Goal: Book appointment/travel/reservation

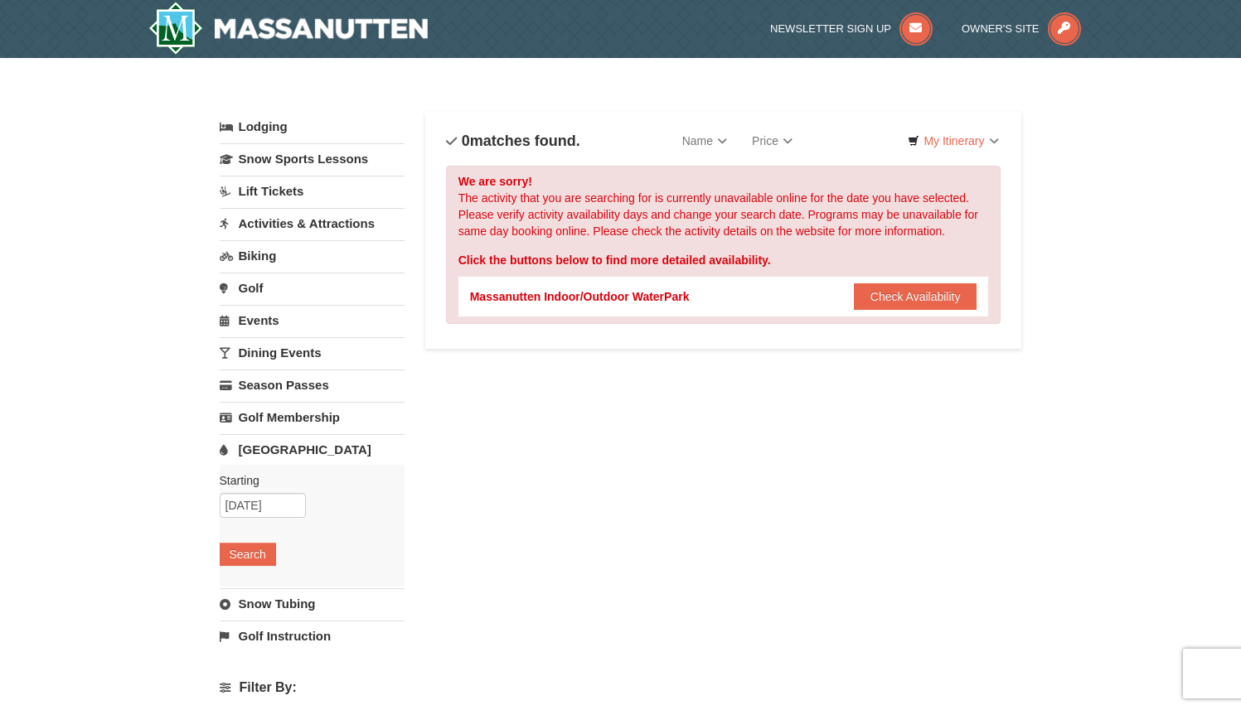
click at [268, 601] on link "Snow Tubing" at bounding box center [312, 604] width 185 height 31
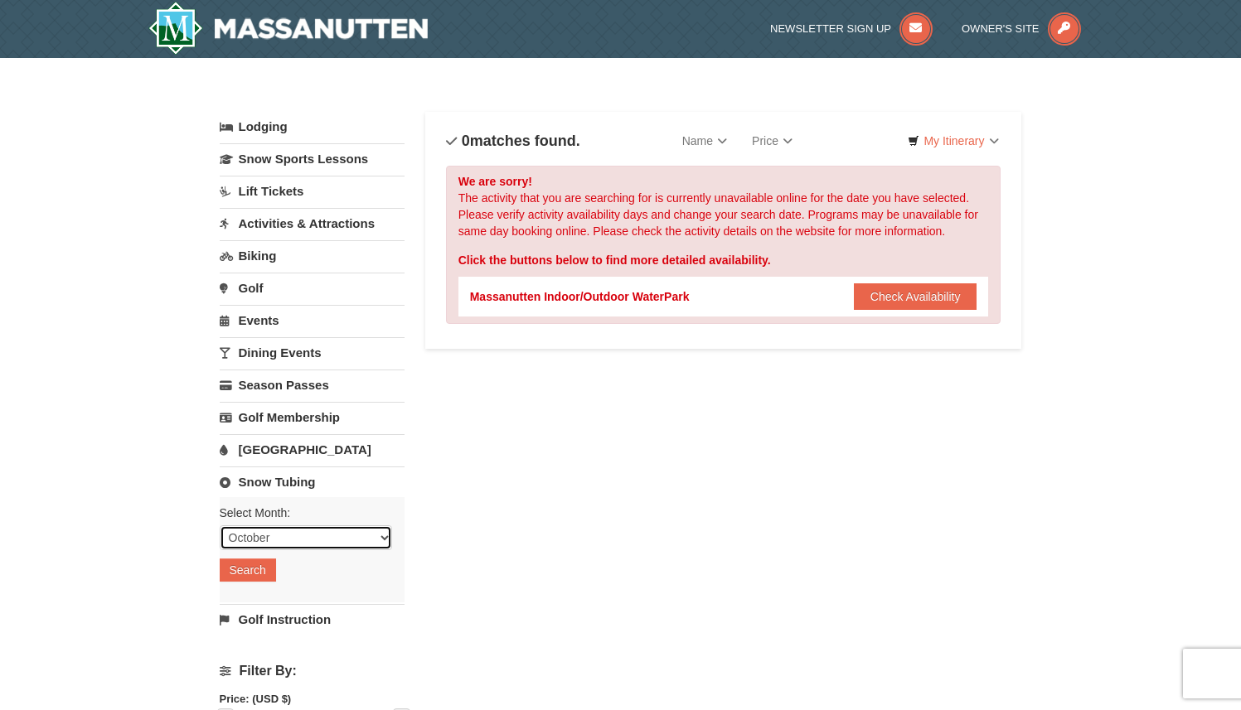
click at [381, 540] on select "October November December January February March April May June July August Sep…" at bounding box center [306, 538] width 172 height 25
select select "2"
click at [220, 526] on select "October November December January February March April May June July August Sep…" at bounding box center [306, 538] width 172 height 25
click at [256, 572] on button "Search" at bounding box center [248, 570] width 56 height 23
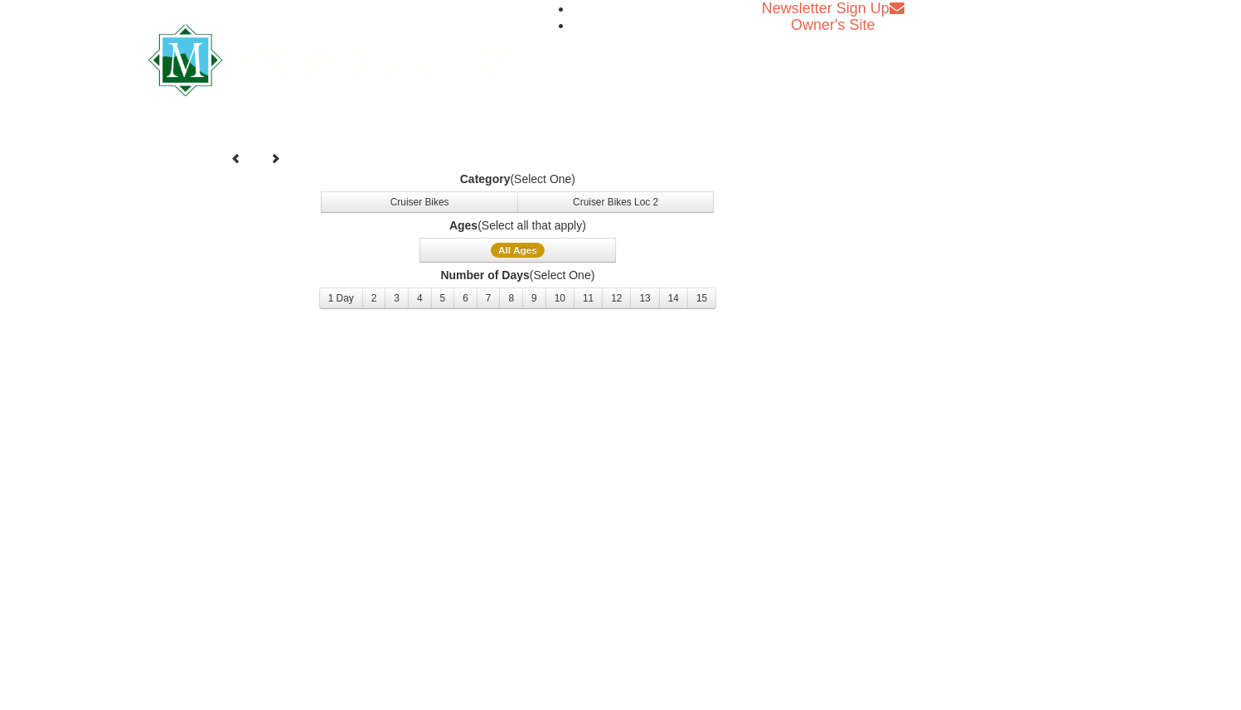
select select "2"
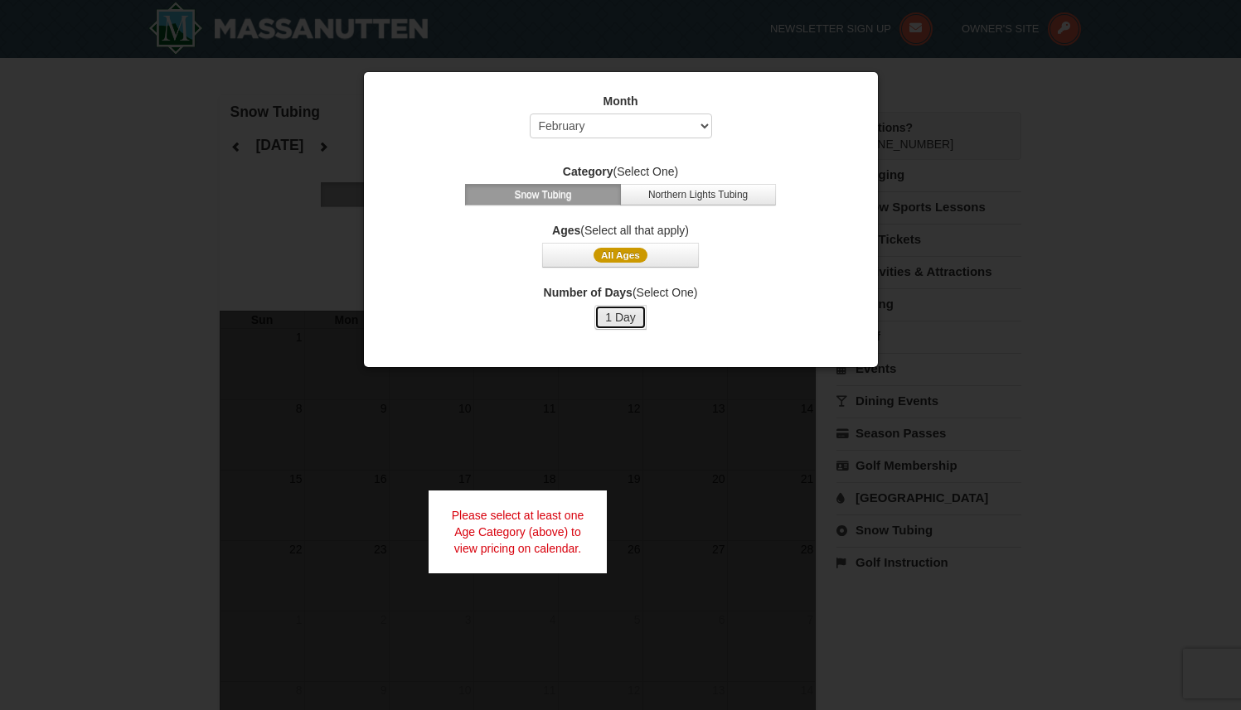
click at [620, 317] on button "1 Day" at bounding box center [620, 317] width 52 height 25
click at [623, 263] on button "All Ages" at bounding box center [620, 255] width 156 height 25
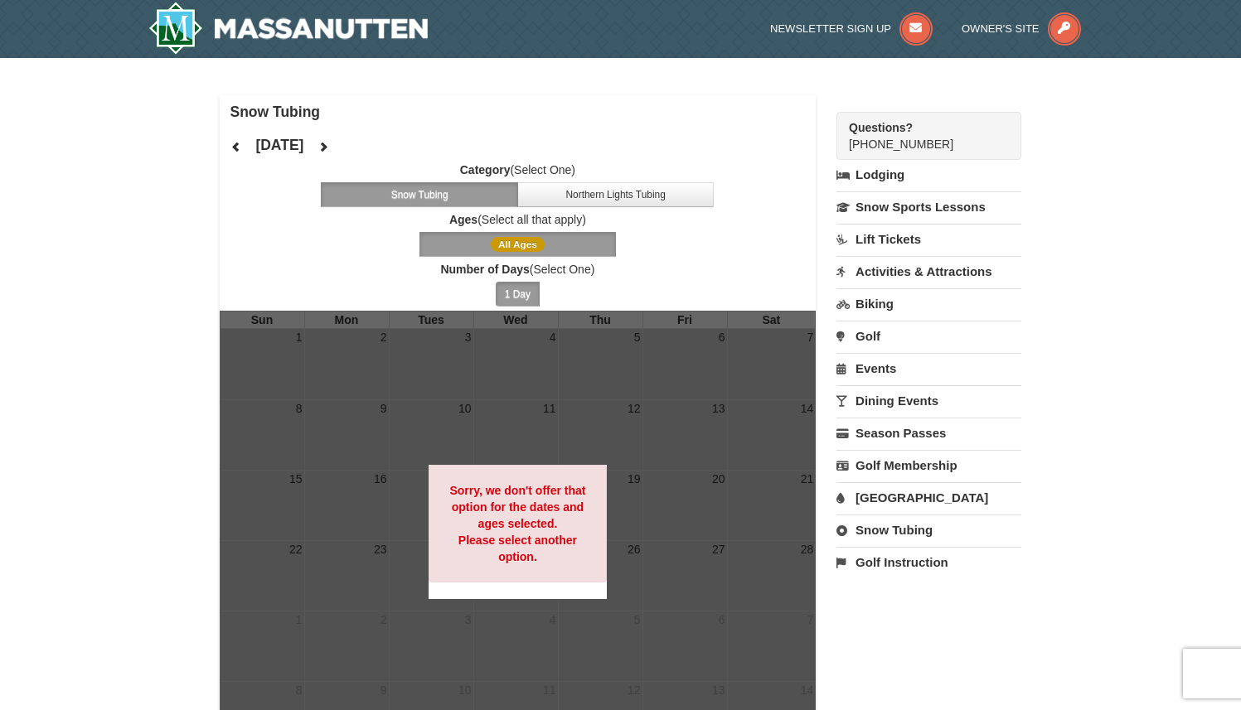
click at [555, 236] on button "All Ages" at bounding box center [517, 244] width 197 height 25
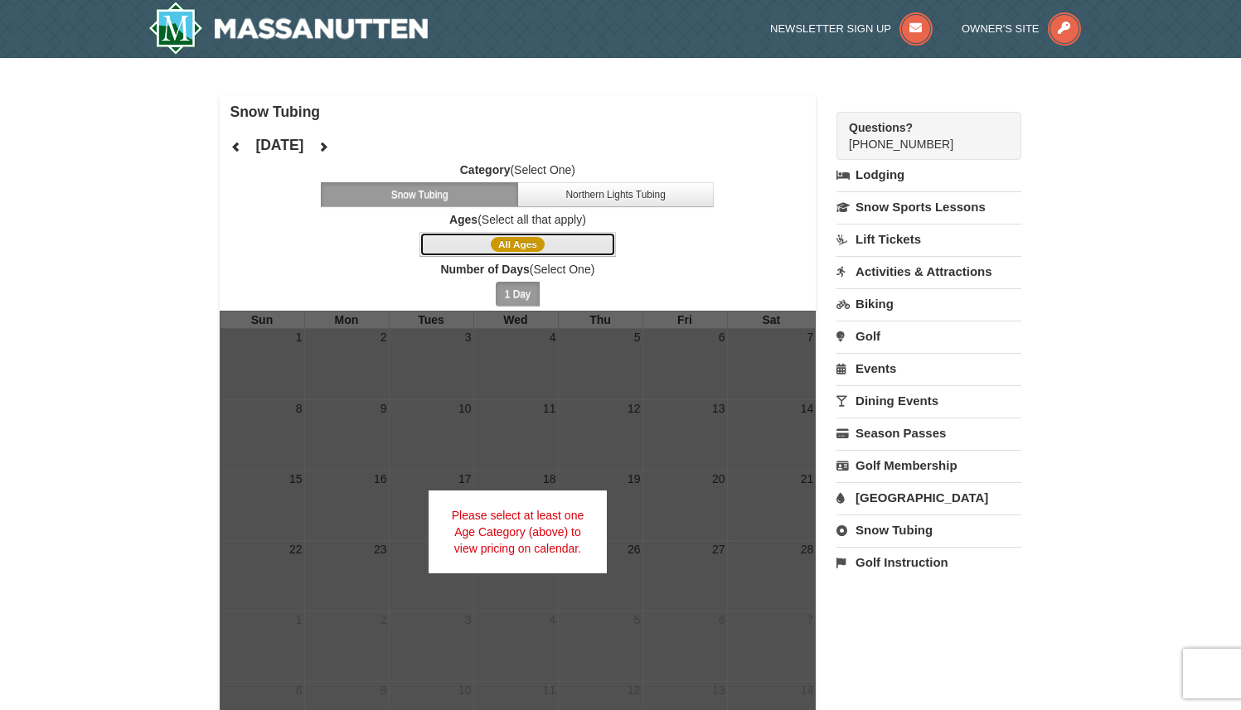
click at [541, 243] on span "All Ages" at bounding box center [518, 244] width 54 height 15
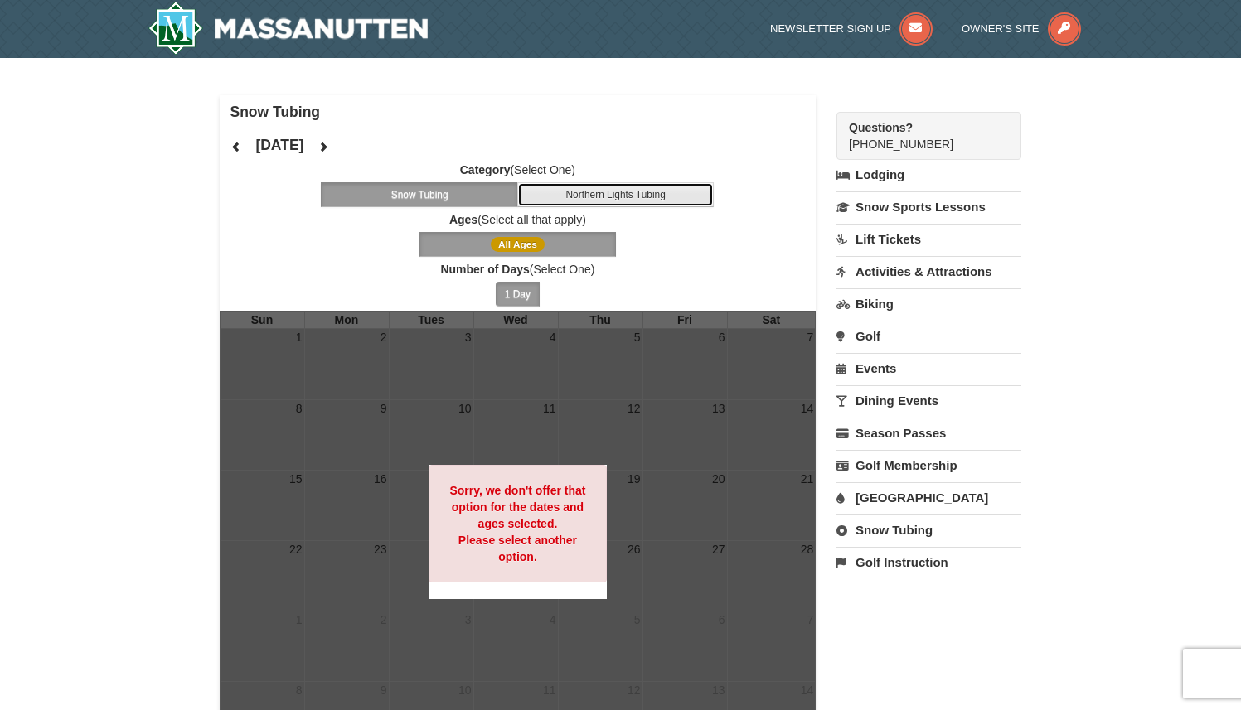
click at [590, 203] on button "Northern Lights Tubing" at bounding box center [615, 194] width 197 height 25
click at [497, 198] on button "Snow Tubing" at bounding box center [419, 194] width 197 height 25
click at [232, 147] on icon at bounding box center [236, 147] width 12 height 12
click at [862, 540] on link "Snow Tubing" at bounding box center [928, 530] width 185 height 31
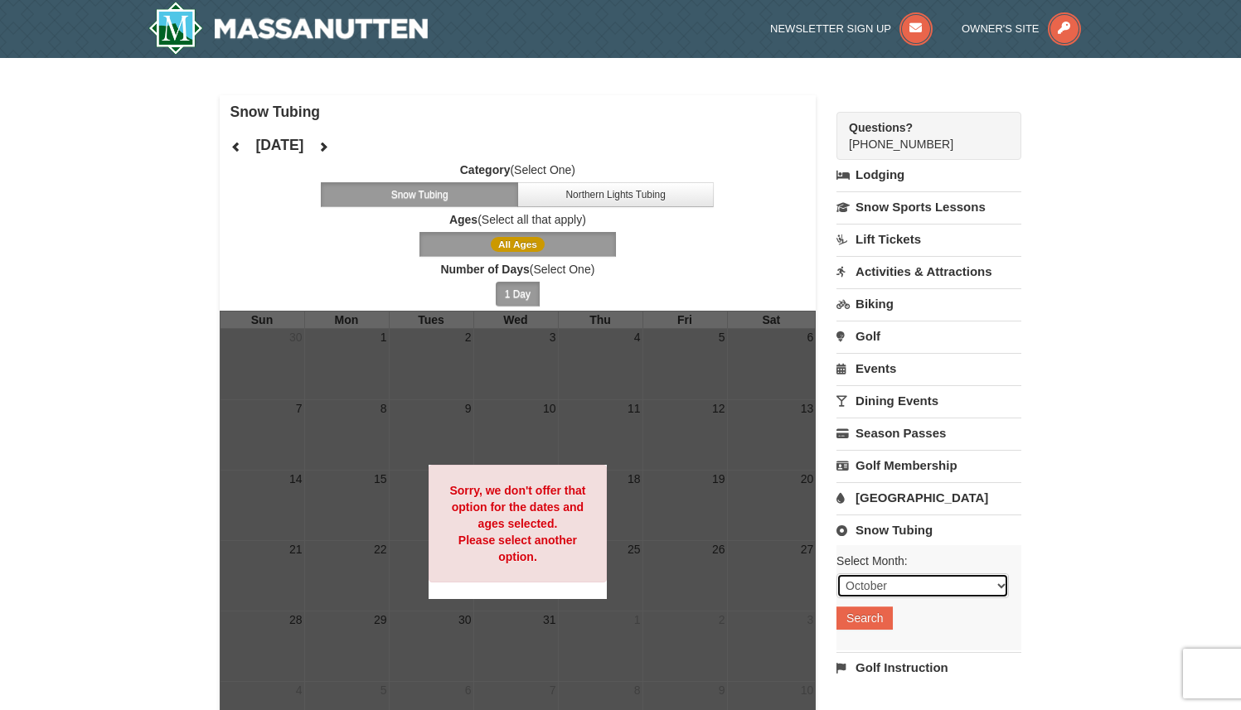
click at [1001, 596] on select "October November December January February March April May June July August Sep…" at bounding box center [922, 586] width 172 height 25
select select "2"
click at [836, 574] on select "October November December January February March April May June July August Sep…" at bounding box center [922, 586] width 172 height 25
click at [871, 623] on button "Search" at bounding box center [864, 618] width 56 height 23
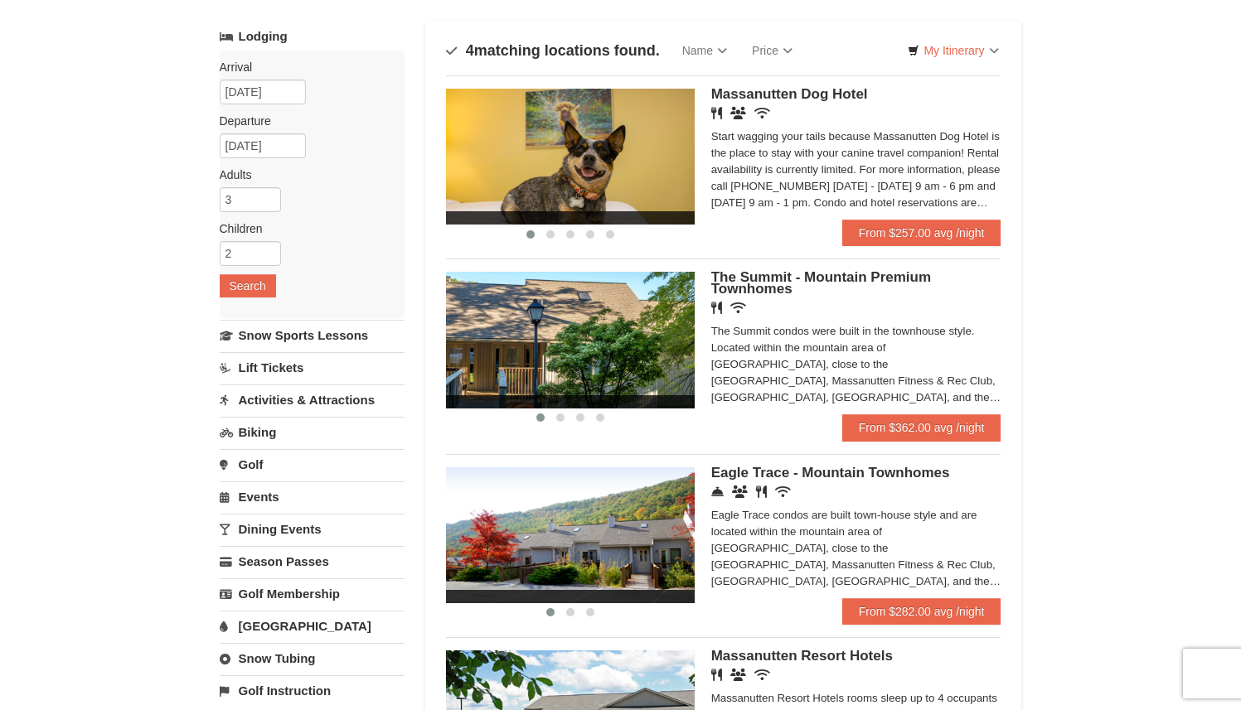
scroll to position [69, 0]
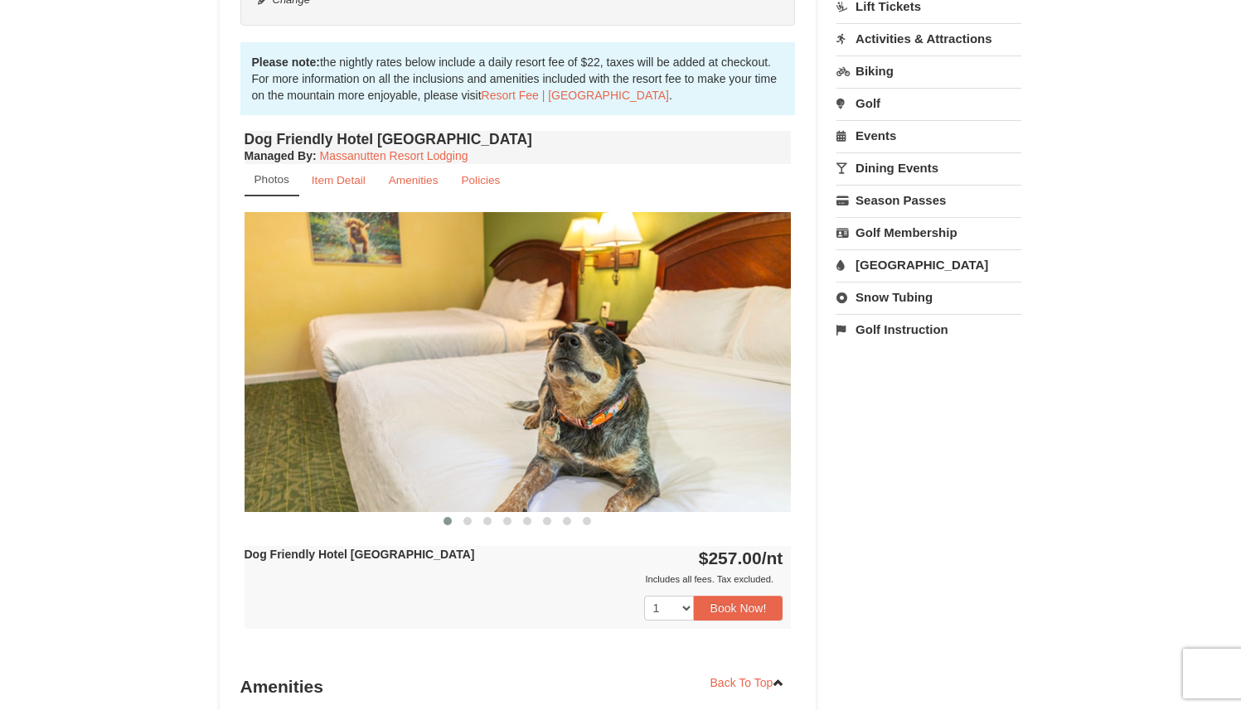
scroll to position [480, 0]
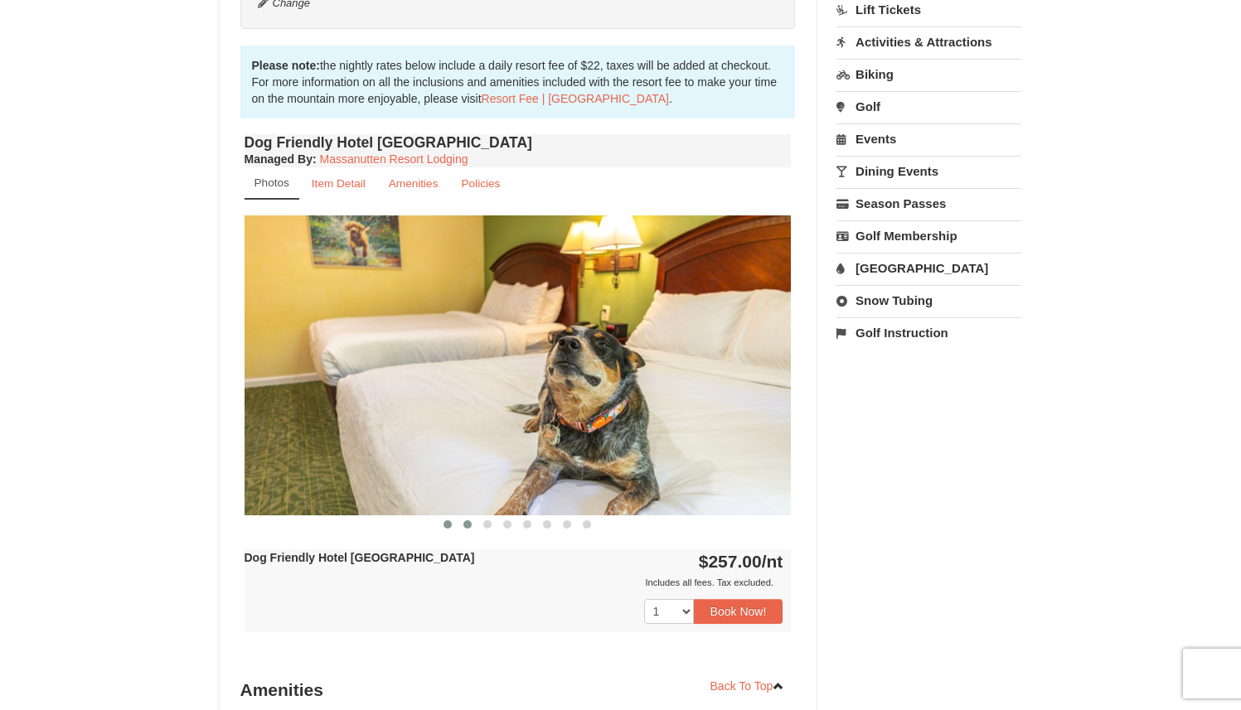
click at [467, 525] on span at bounding box center [467, 525] width 8 height 8
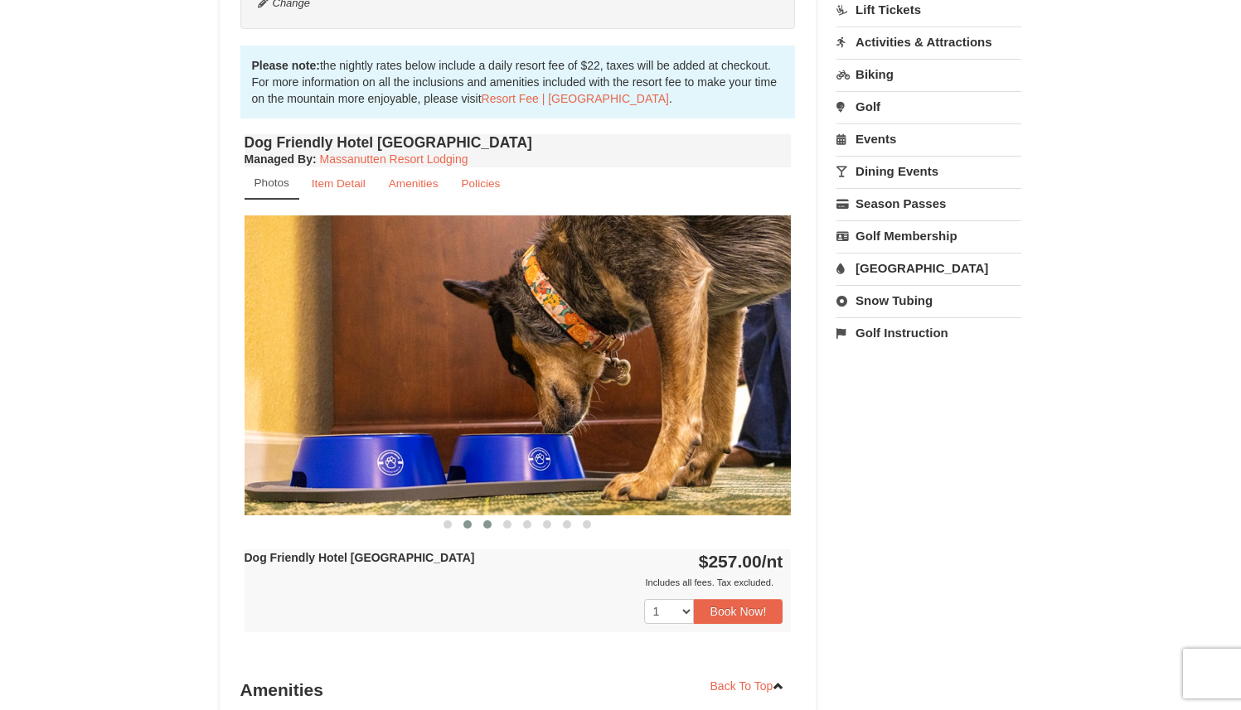
click at [486, 526] on span at bounding box center [487, 525] width 8 height 8
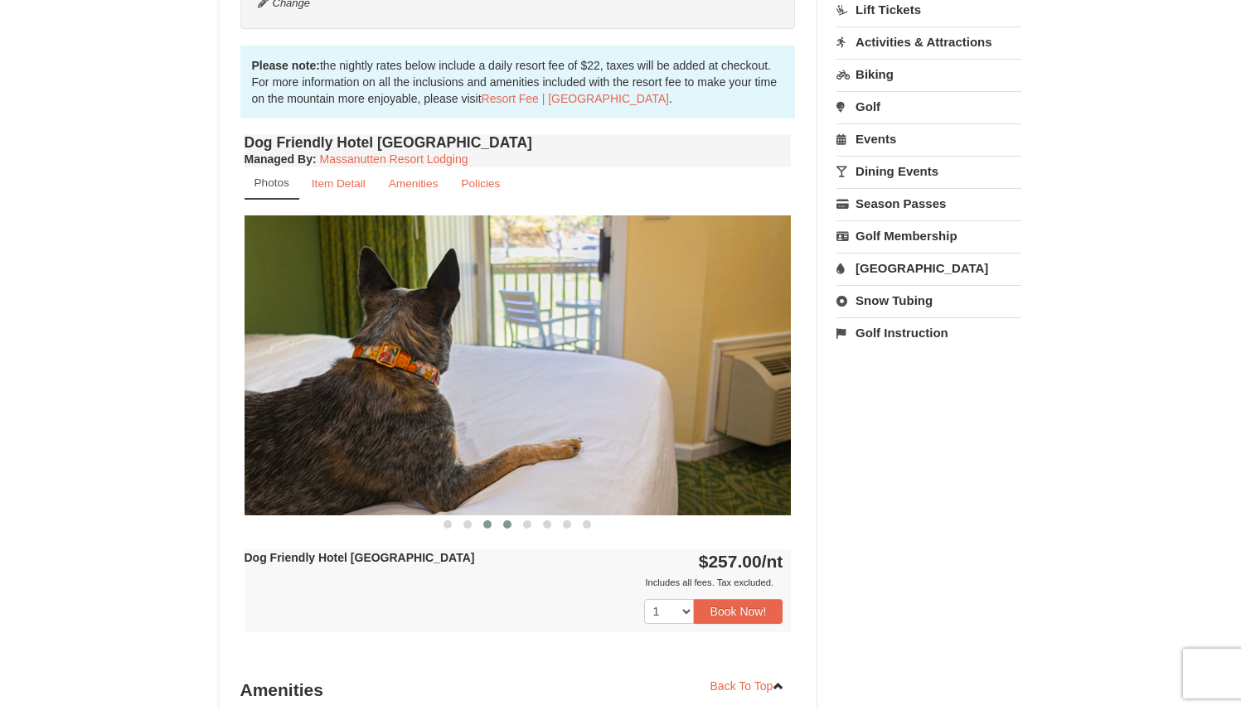
click at [505, 526] on span at bounding box center [507, 525] width 8 height 8
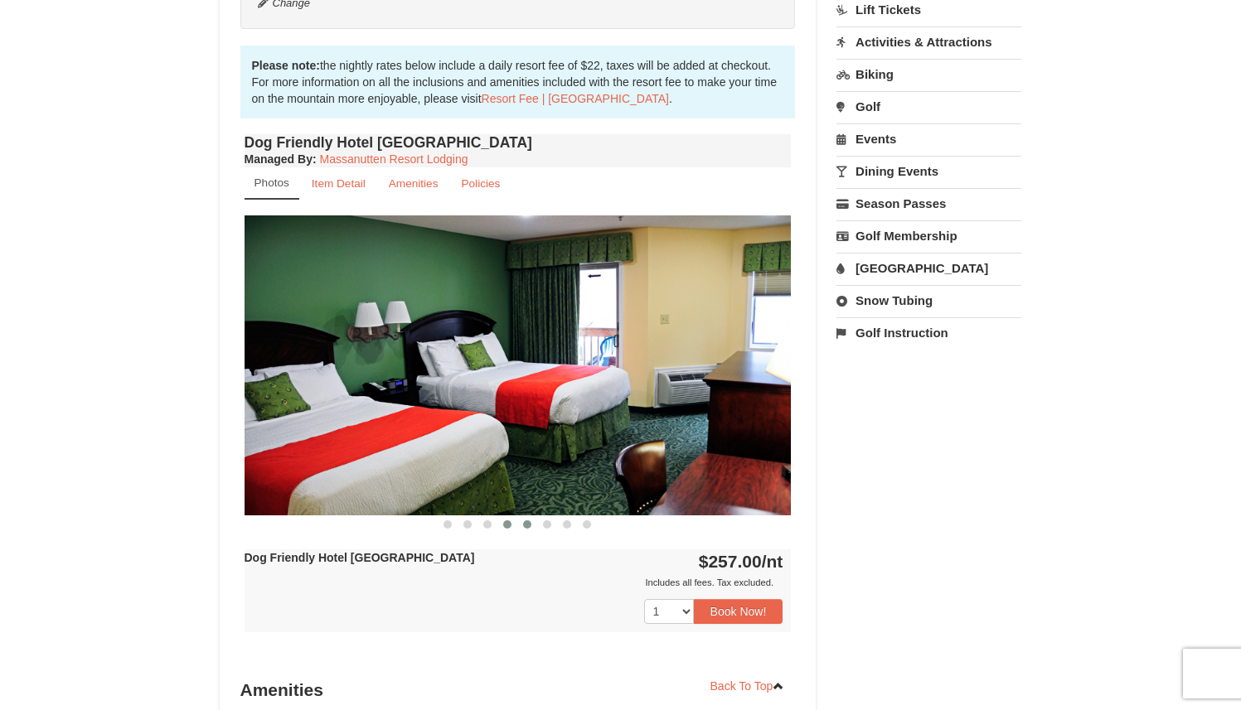
click at [527, 526] on span at bounding box center [527, 525] width 8 height 8
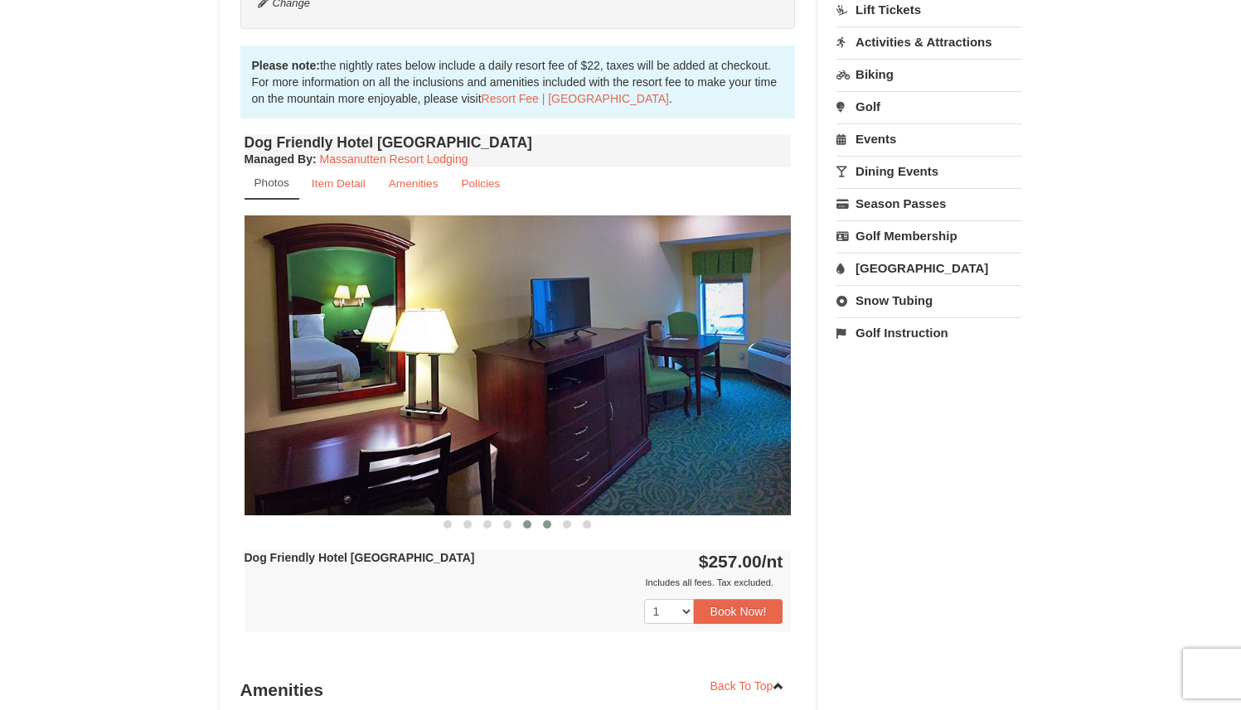
click at [550, 523] on span at bounding box center [547, 525] width 8 height 8
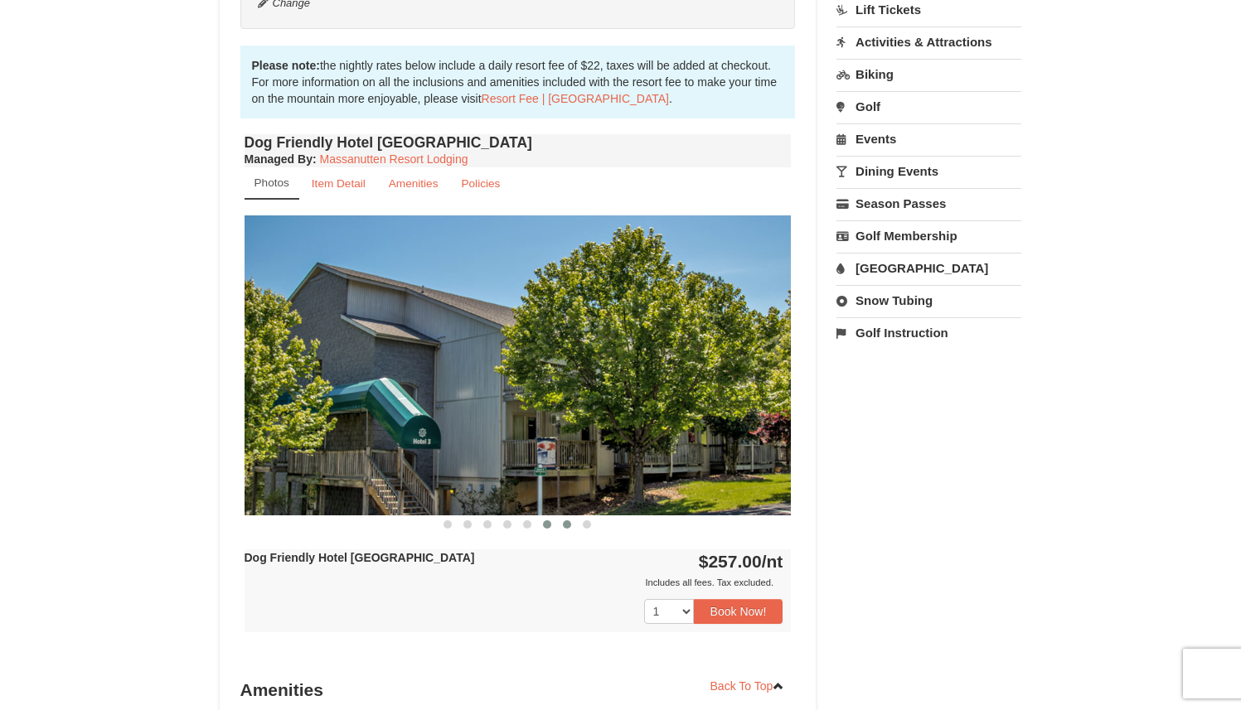
click at [567, 526] on span at bounding box center [567, 525] width 8 height 8
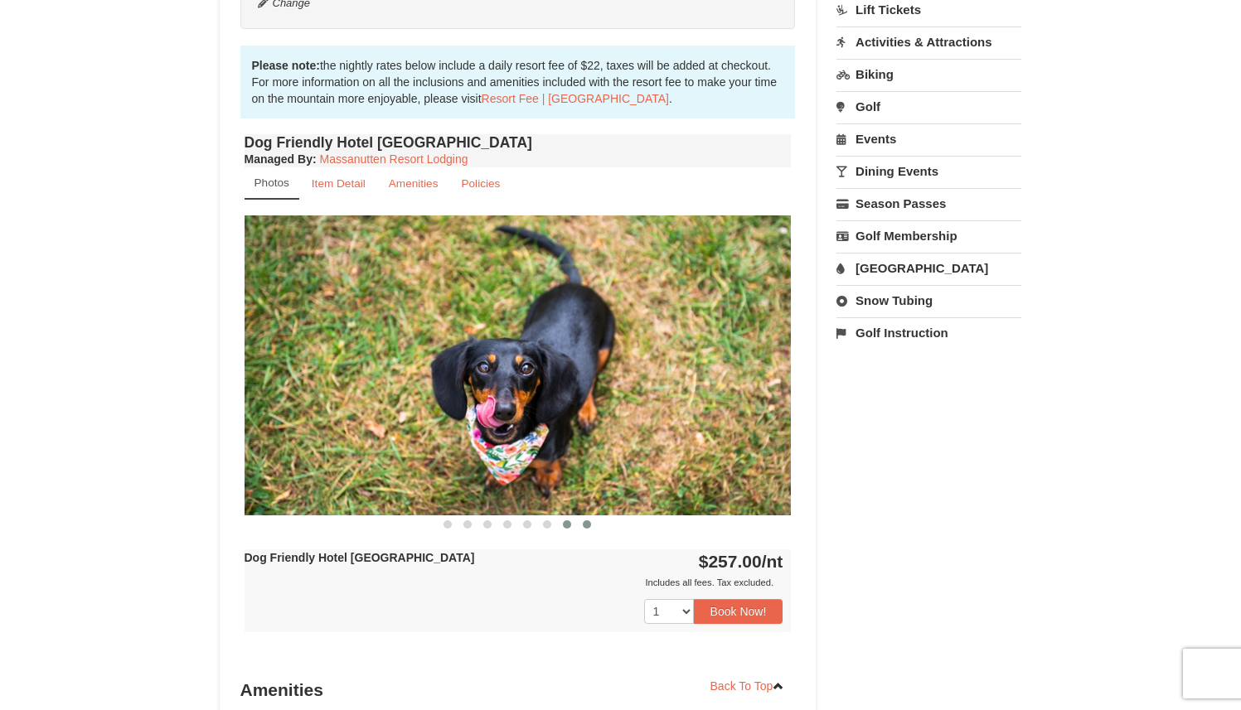
click at [584, 526] on span at bounding box center [587, 525] width 8 height 8
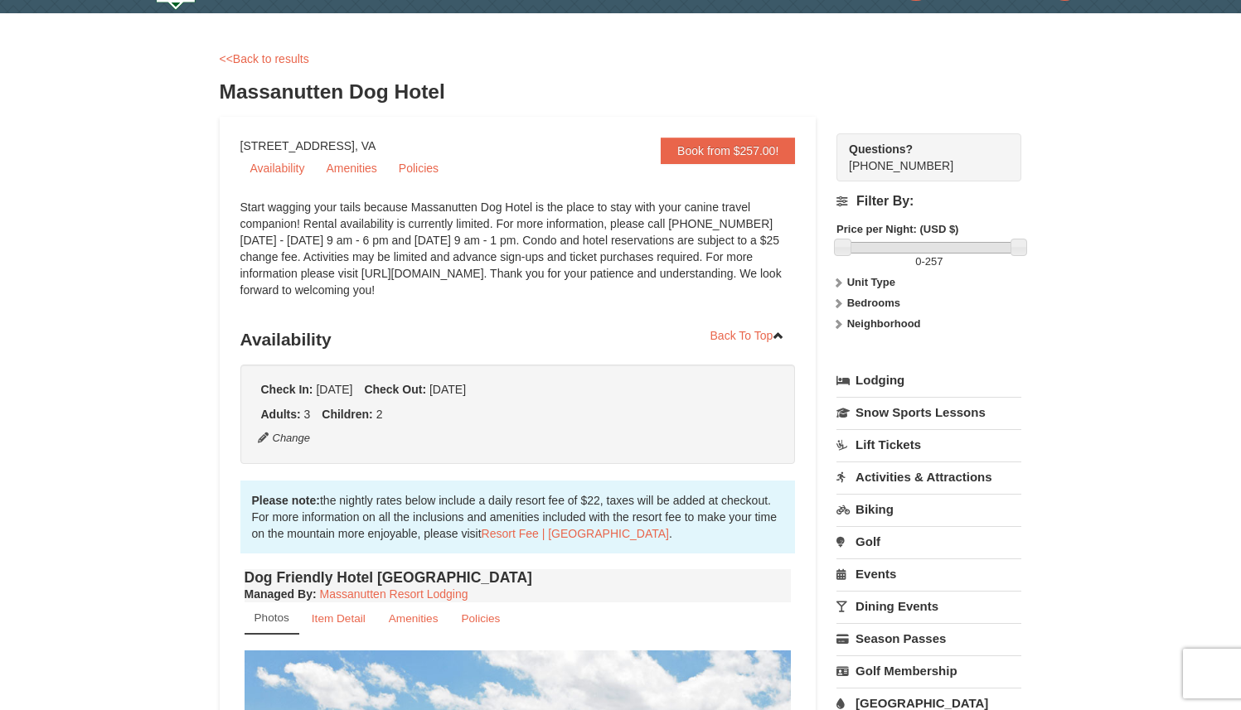
scroll to position [0, 0]
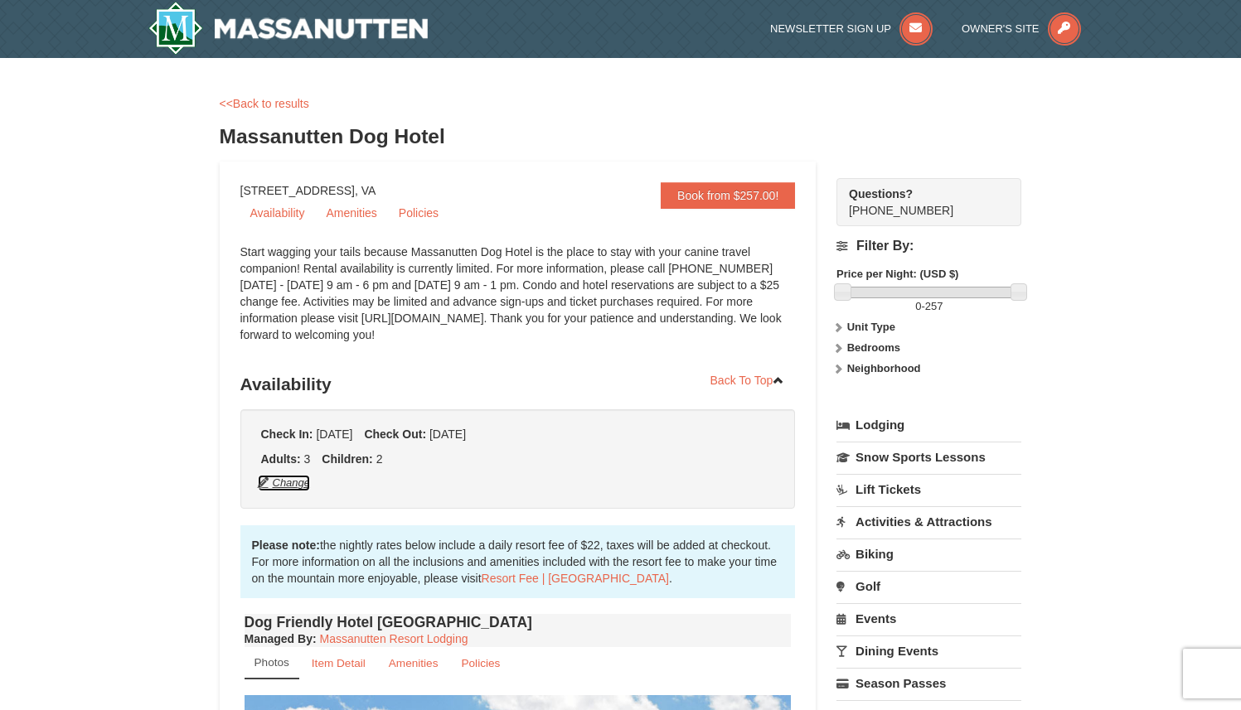
click at [279, 485] on button "Change" at bounding box center [284, 483] width 55 height 18
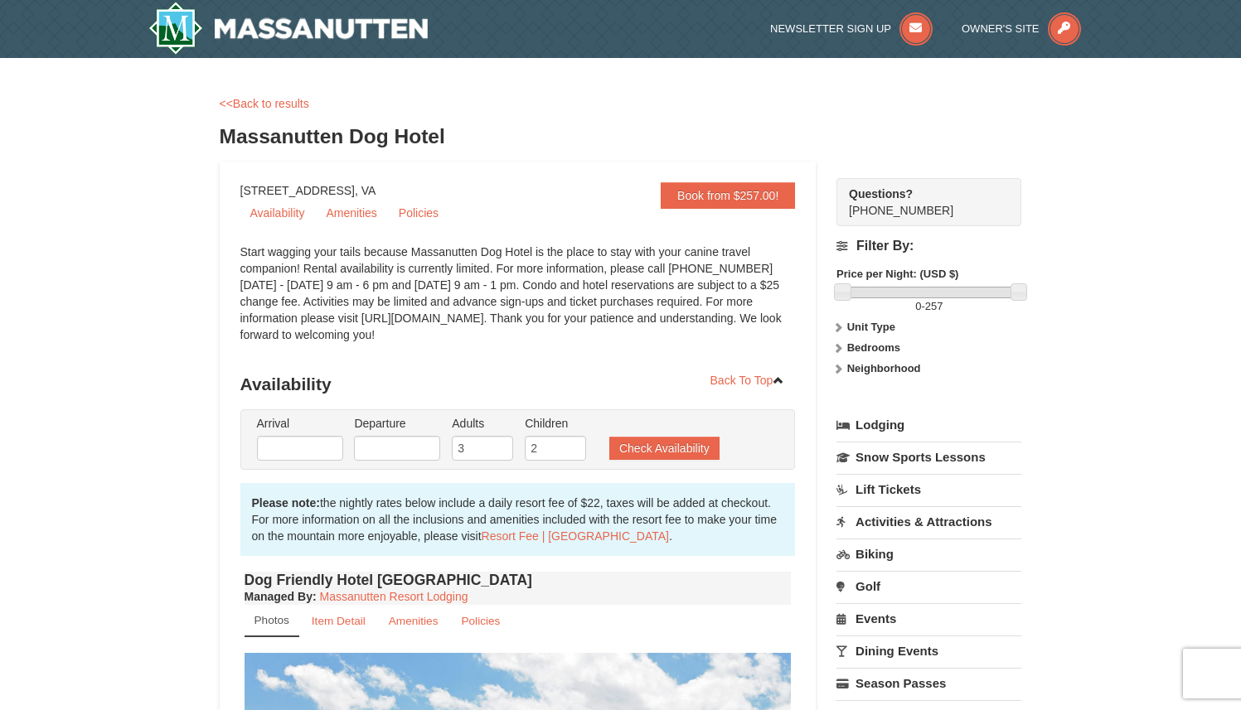
type input "[DATE]"
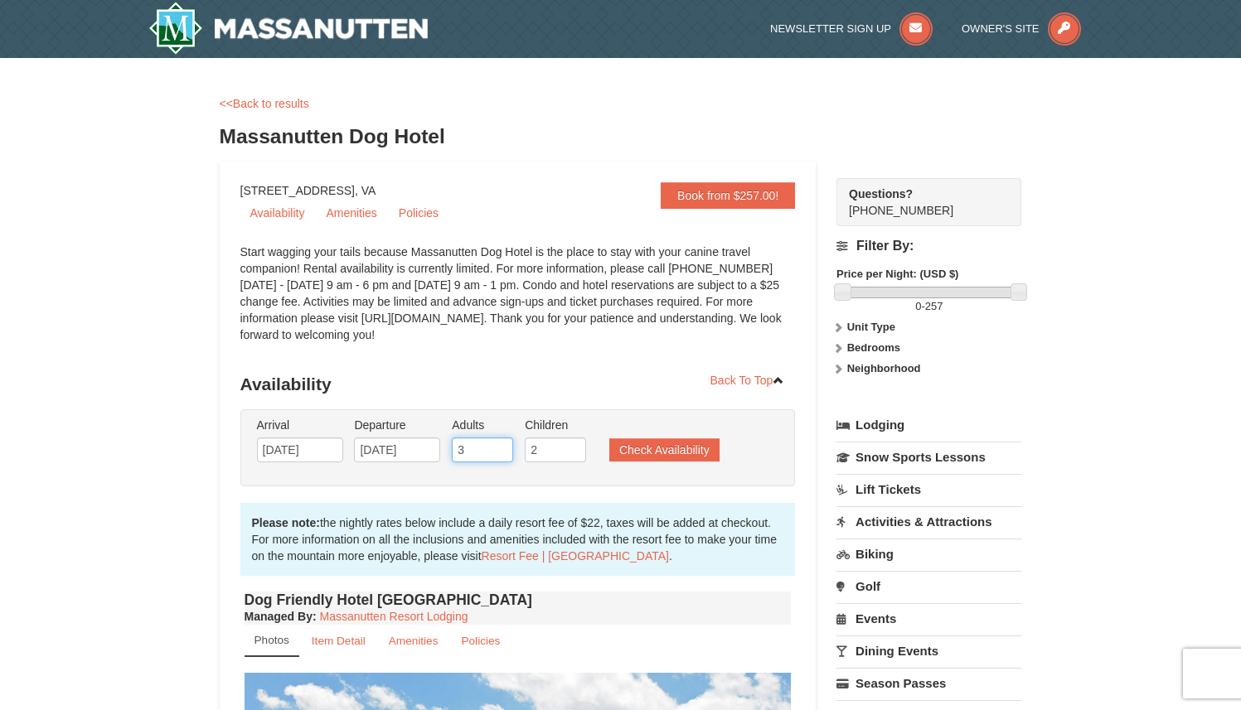
drag, startPoint x: 473, startPoint y: 448, endPoint x: 433, endPoint y: 448, distance: 40.6
click at [433, 448] on ul "Arrival Please format dates MM/DD/YYYY Please format dates MM/DD/YYYY 02/06/202…" at bounding box center [509, 444] width 513 height 54
type input "7"
click at [543, 453] on input "2" at bounding box center [555, 450] width 61 height 25
type input "5"
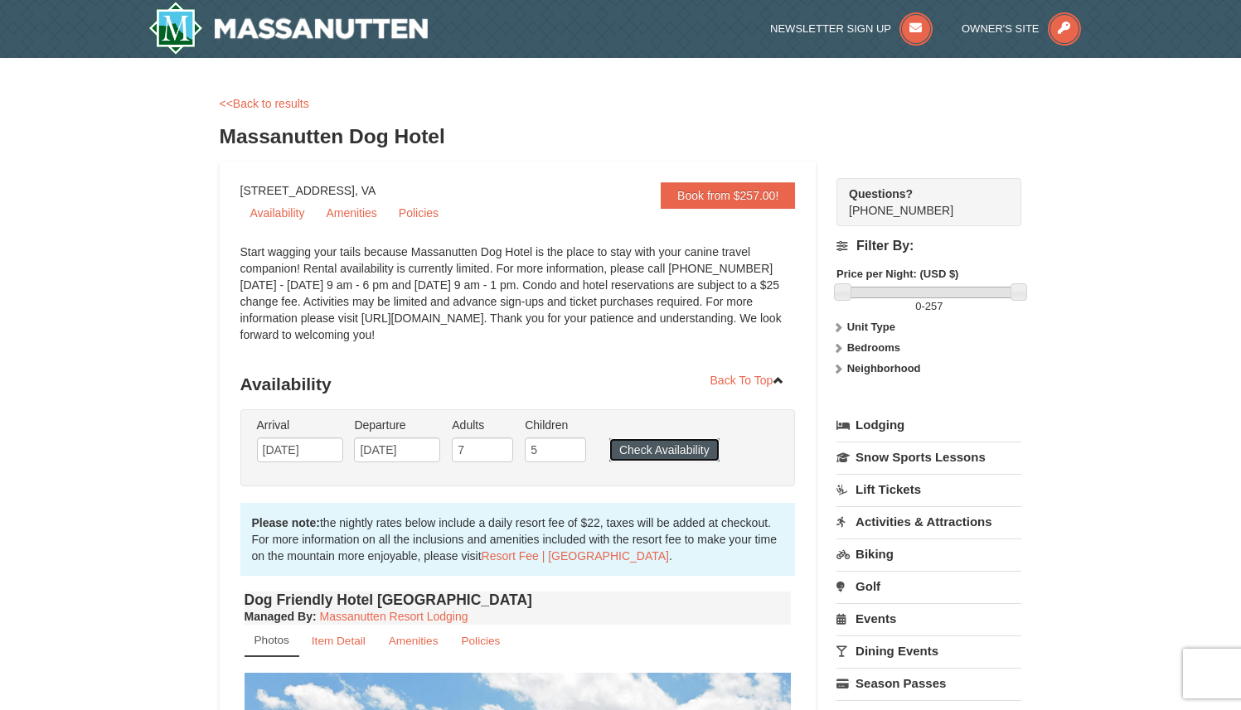
click at [653, 457] on button "Check Availability" at bounding box center [664, 450] width 110 height 23
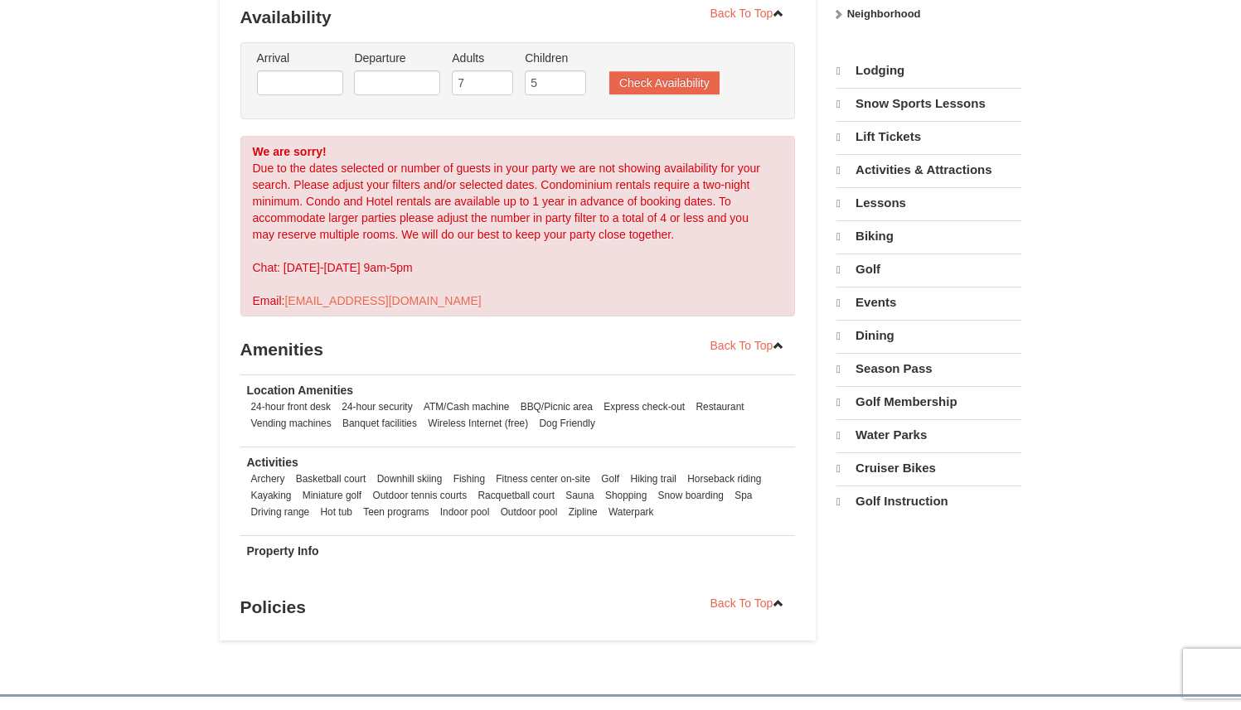
select select "10"
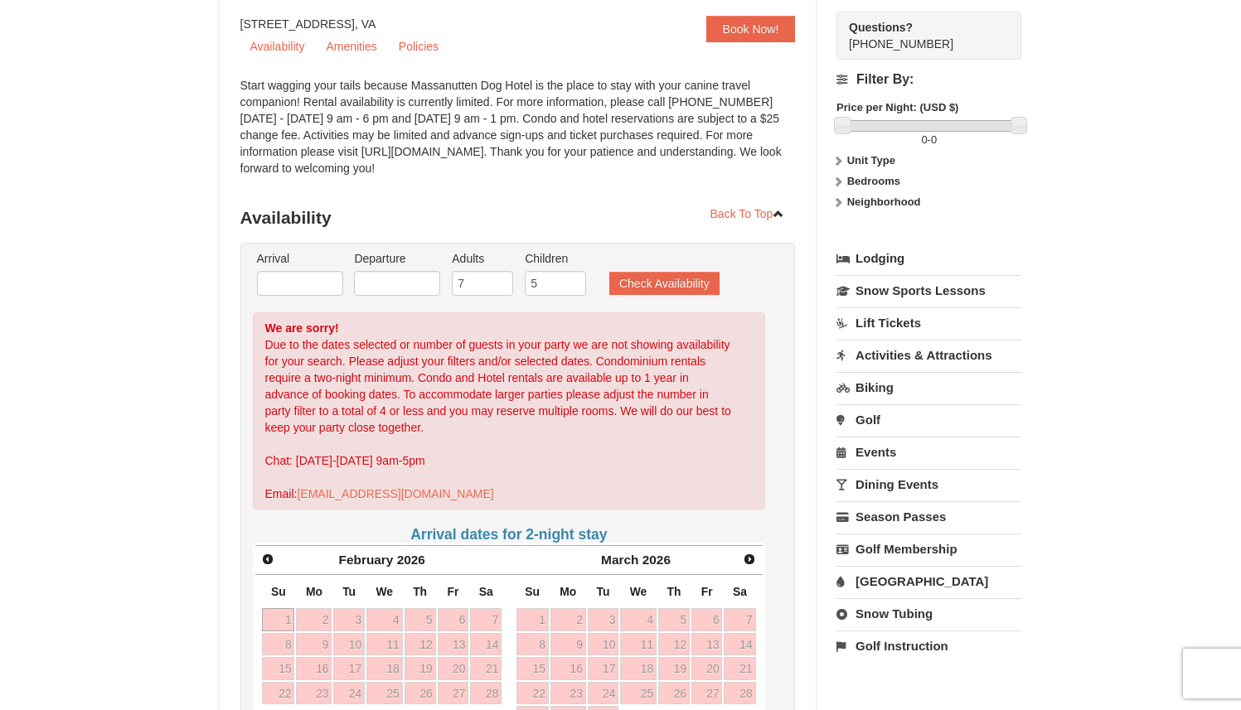
scroll to position [279, 0]
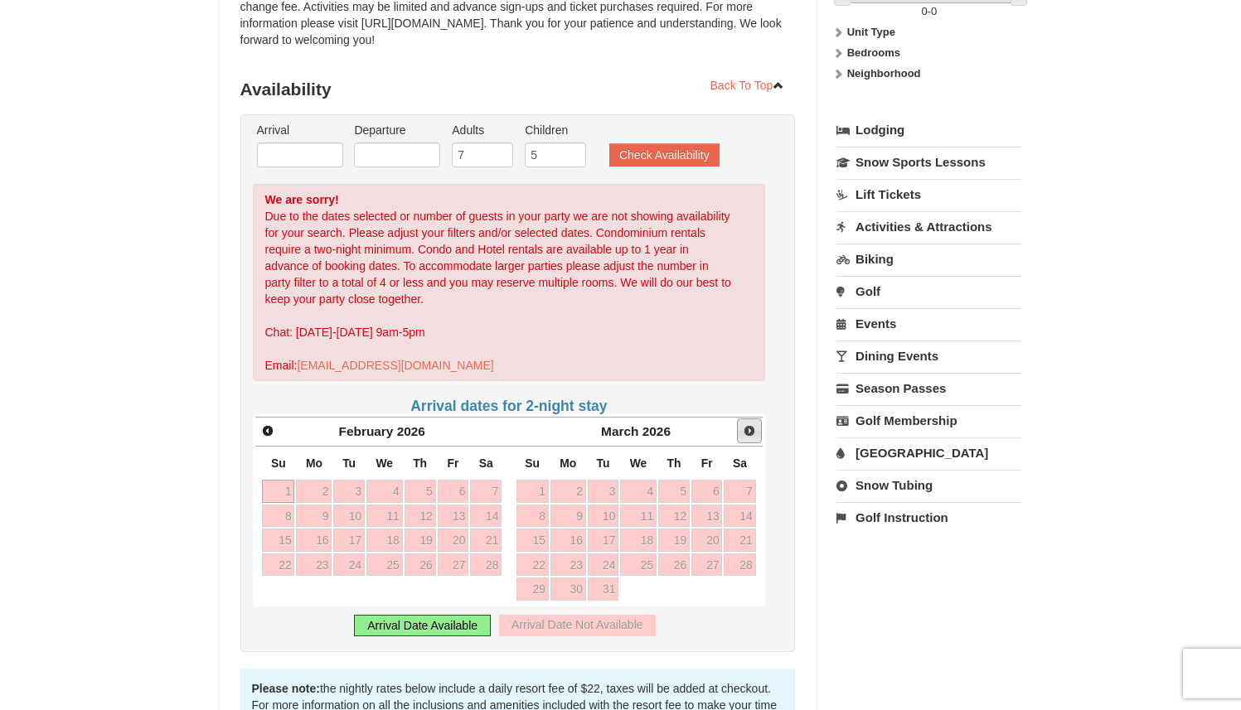
click at [749, 431] on span "Next" at bounding box center [749, 430] width 13 height 13
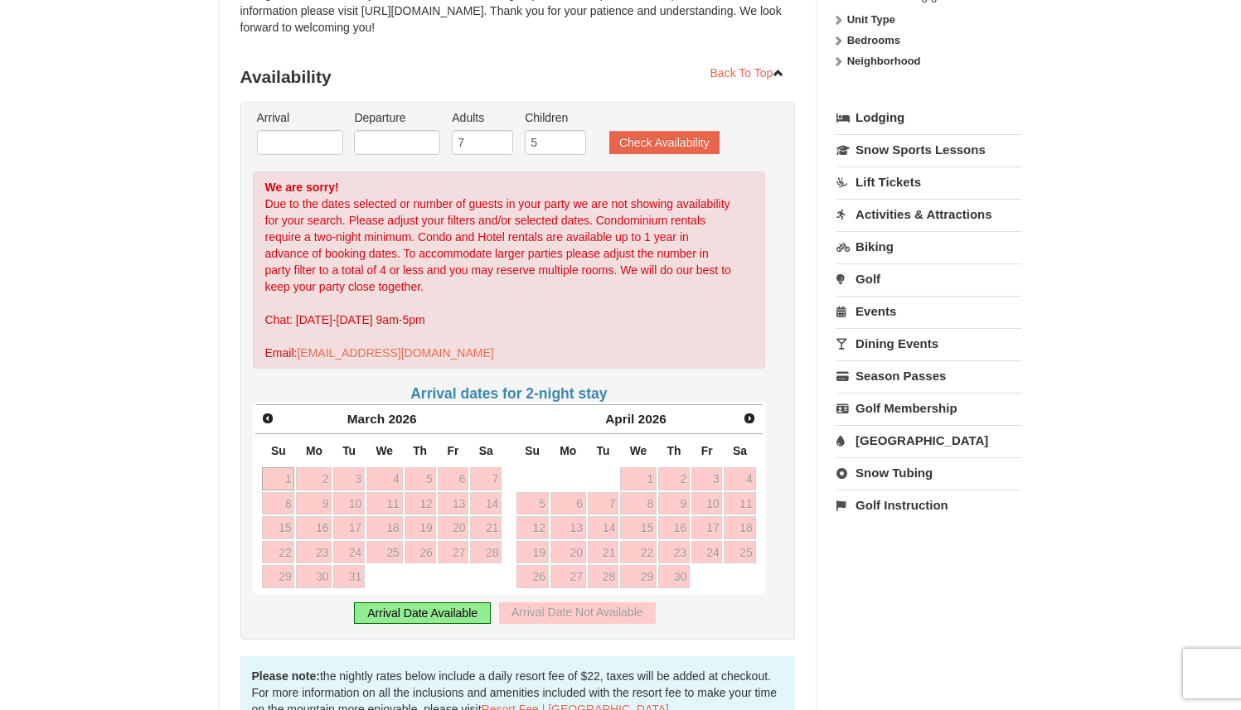
scroll to position [0, 0]
